Goal: Task Accomplishment & Management: Complete application form

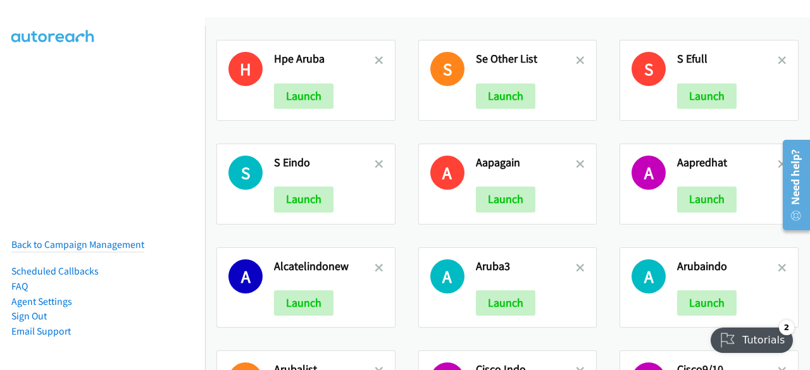
click at [234, 245] on div "A Alcatelindonew Launch" at bounding box center [306, 288] width 202 height 104
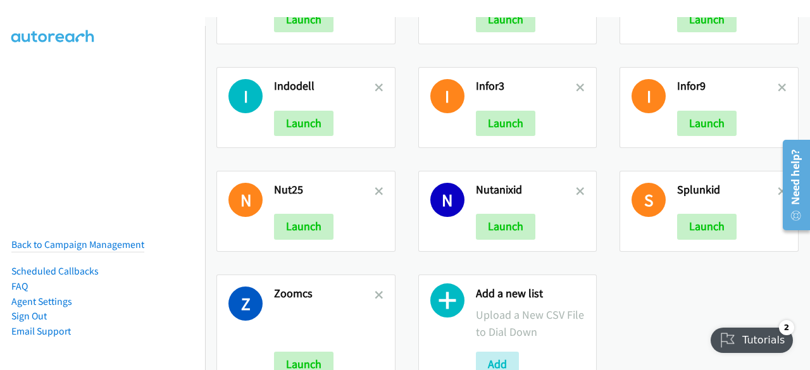
scroll to position [843, 0]
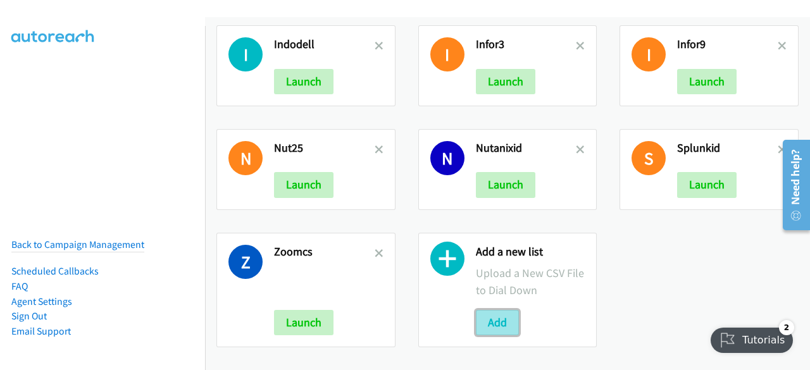
click at [496, 313] on button "Add" at bounding box center [497, 322] width 43 height 25
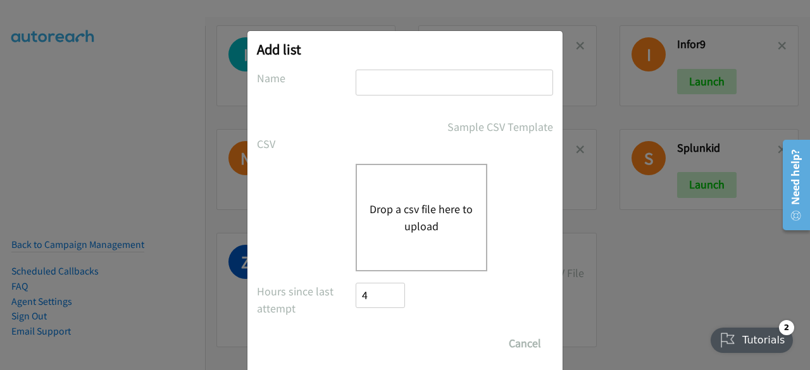
click at [373, 84] on input "text" at bounding box center [453, 83] width 197 height 26
click at [373, 84] on input "dell" at bounding box center [453, 83] width 197 height 26
click at [373, 84] on input "del1l" at bounding box center [453, 83] width 197 height 26
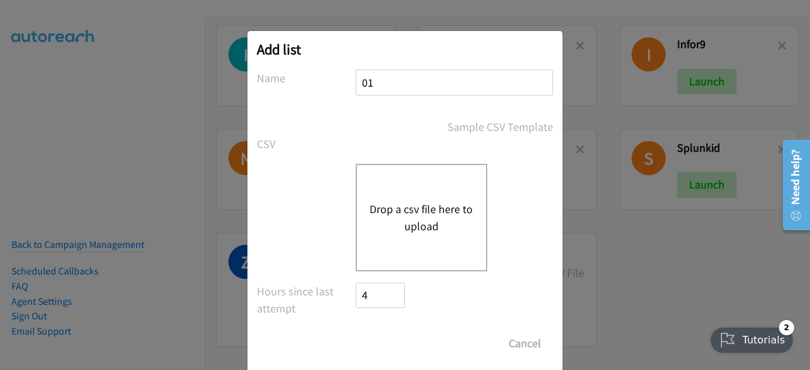
type input "0"
type input "dell1010"
click at [409, 203] on button "Drop a csv file here to upload" at bounding box center [421, 218] width 104 height 34
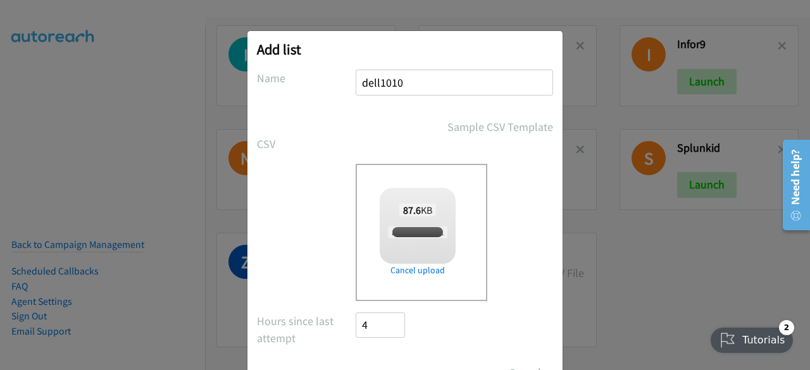
checkbox input "true"
click at [302, 73] on label "Name" at bounding box center [306, 78] width 99 height 17
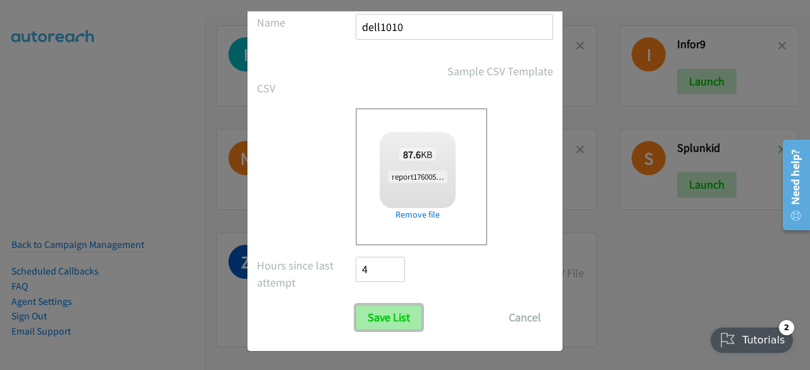
click at [386, 318] on input "Save List" at bounding box center [388, 317] width 66 height 25
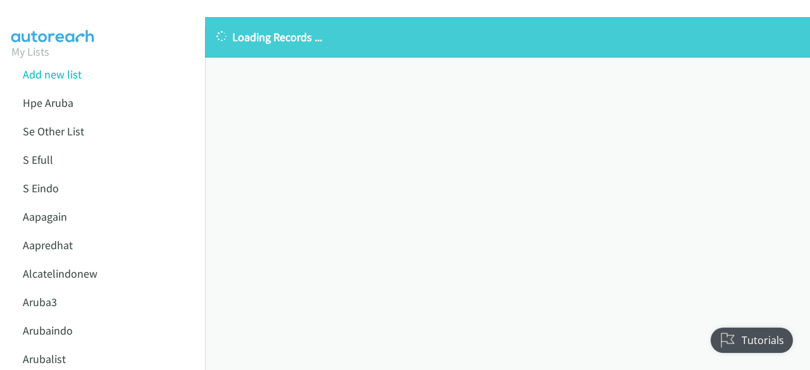
click at [273, 188] on div "Loading Records ... Sorry, something went wrong please try again." at bounding box center [507, 193] width 605 height 353
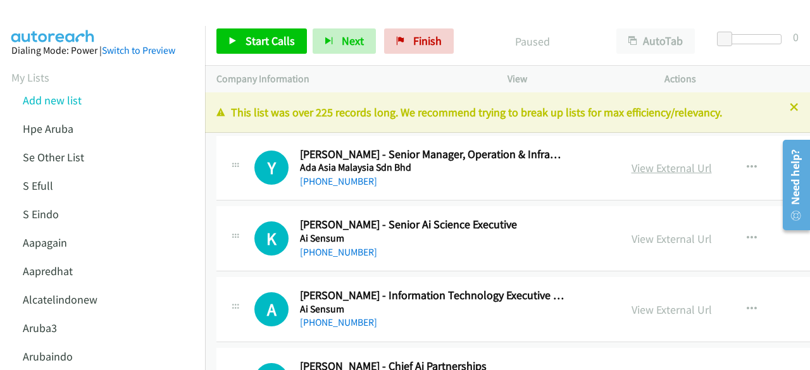
click at [631, 161] on link "View External Url" at bounding box center [671, 168] width 80 height 15
